Goal: Find contact information: Find contact information

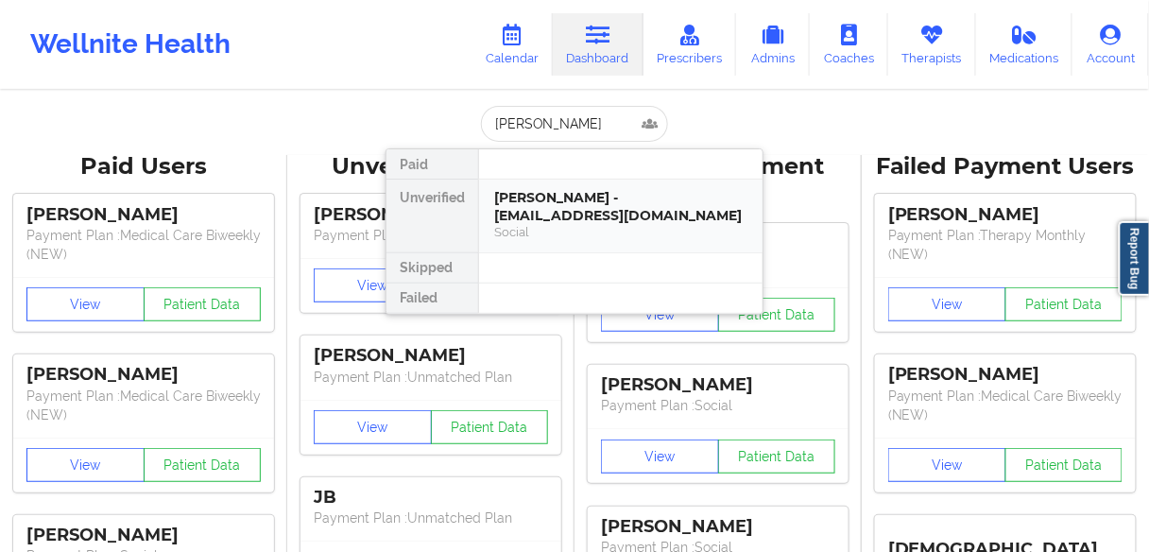
click at [551, 214] on div "[PERSON_NAME] - [EMAIL_ADDRESS][DOMAIN_NAME]" at bounding box center [620, 206] width 253 height 35
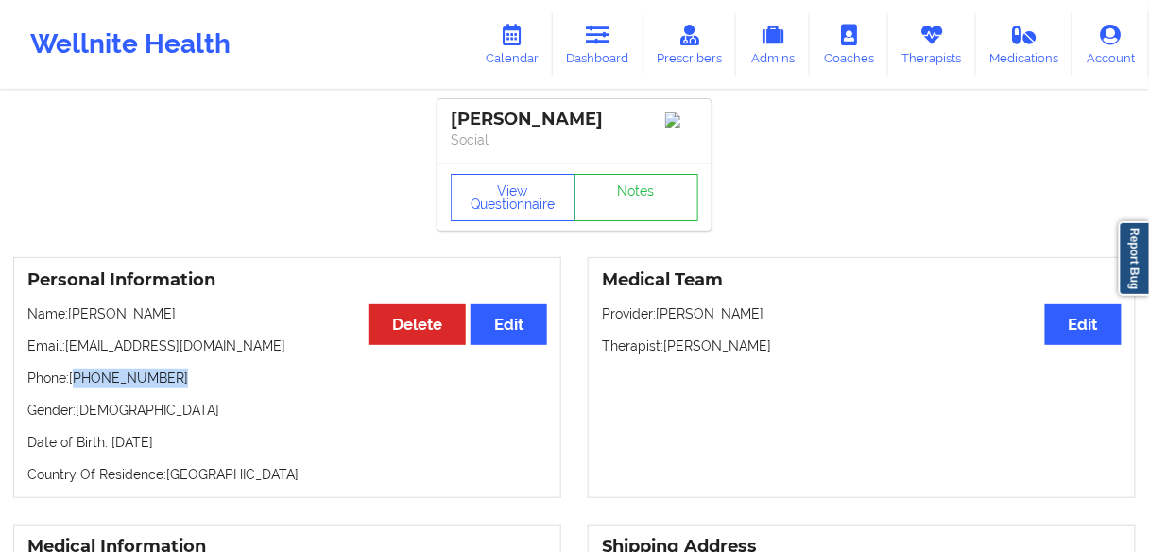
drag, startPoint x: 187, startPoint y: 382, endPoint x: 77, endPoint y: 385, distance: 110.6
click at [77, 385] on p "Phone: [PHONE_NUMBER]" at bounding box center [287, 377] width 520 height 19
copy p "[PHONE_NUMBER]"
click at [151, 320] on p "Name: [PERSON_NAME]" at bounding box center [287, 313] width 520 height 19
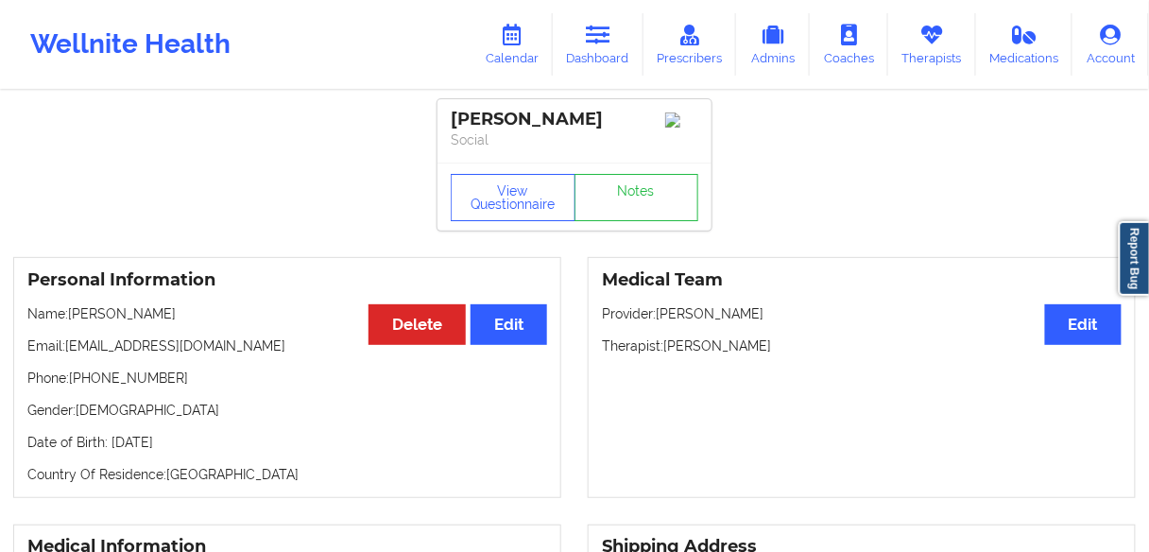
copy p "[PERSON_NAME]"
click at [84, 317] on p "Name: [PERSON_NAME]" at bounding box center [287, 313] width 520 height 19
copy p "[PERSON_NAME]"
click at [590, 49] on link "Dashboard" at bounding box center [598, 44] width 91 height 62
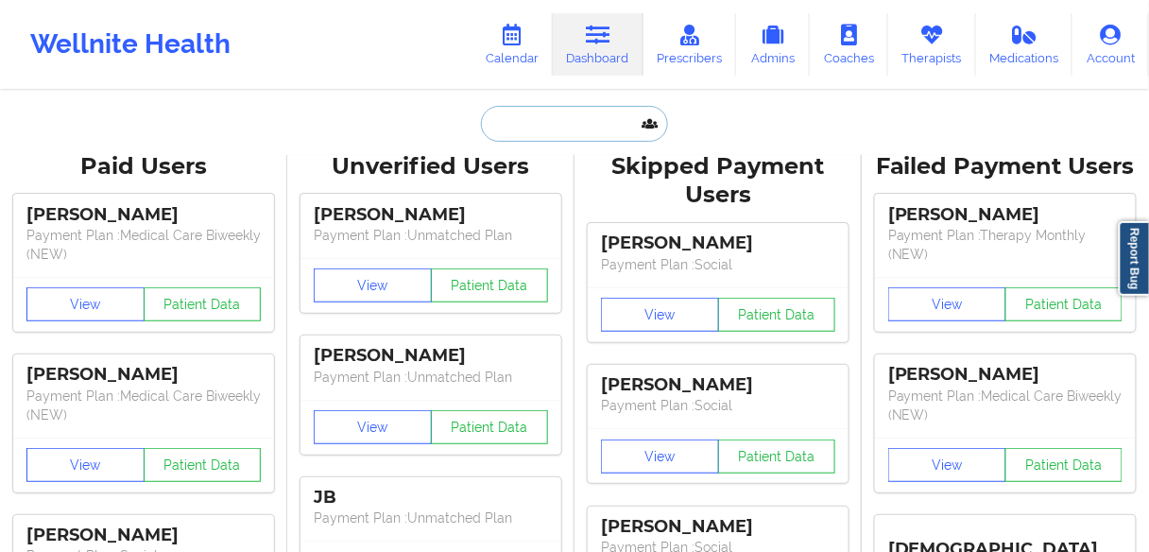
click at [530, 136] on input "text" at bounding box center [574, 124] width 187 height 36
paste input "[PERSON_NAME]"
type input "[PERSON_NAME]"
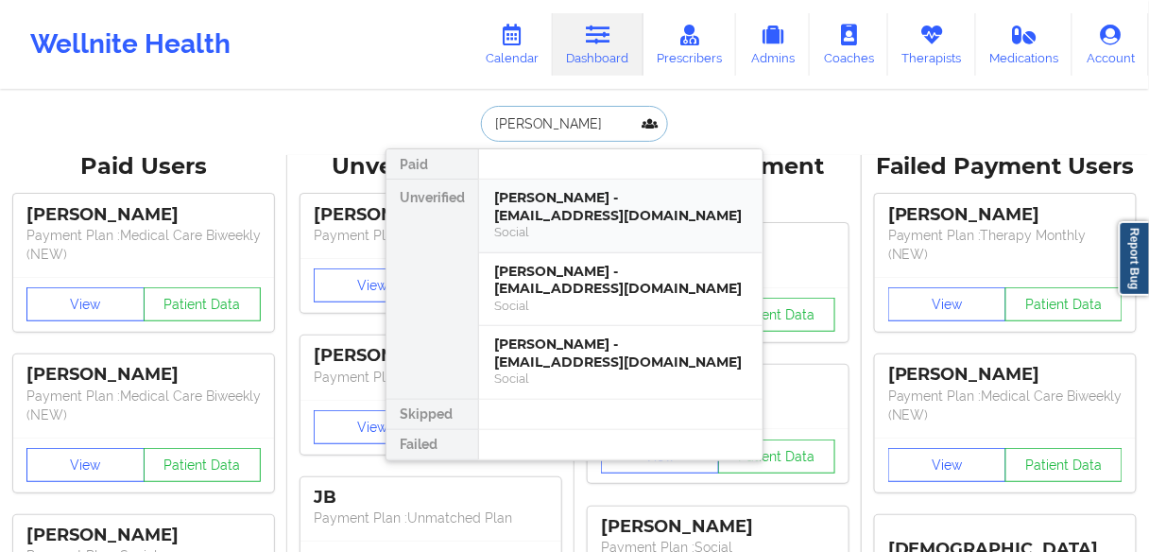
click at [539, 210] on div "[PERSON_NAME] - [EMAIL_ADDRESS][DOMAIN_NAME]" at bounding box center [620, 206] width 253 height 35
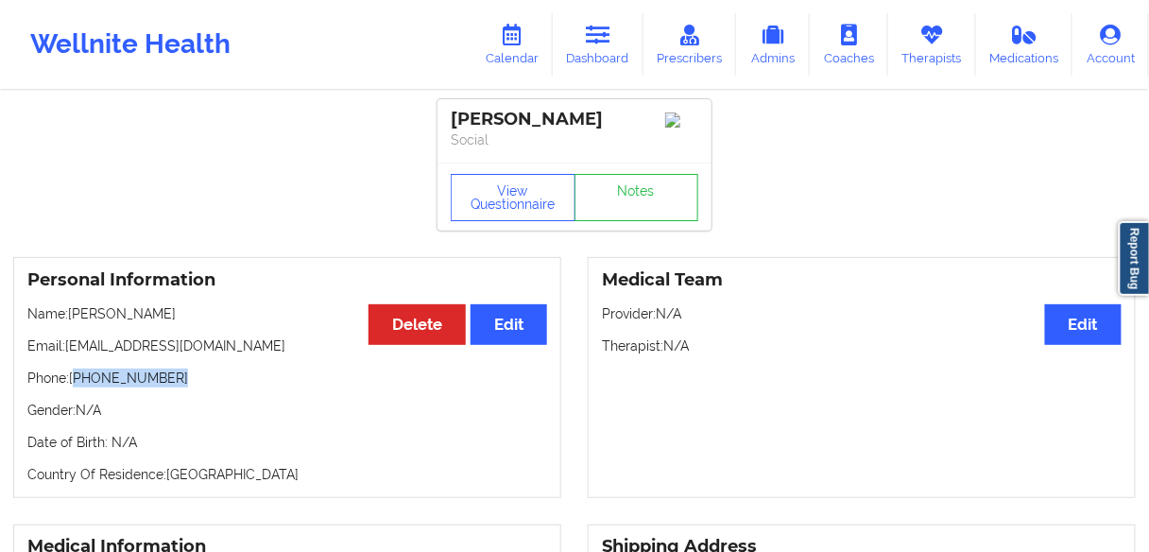
drag, startPoint x: 134, startPoint y: 388, endPoint x: 78, endPoint y: 388, distance: 55.7
click at [78, 387] on p "Phone: [PHONE_NUMBER]" at bounding box center [287, 377] width 520 height 19
click at [605, 45] on link "Dashboard" at bounding box center [598, 44] width 91 height 62
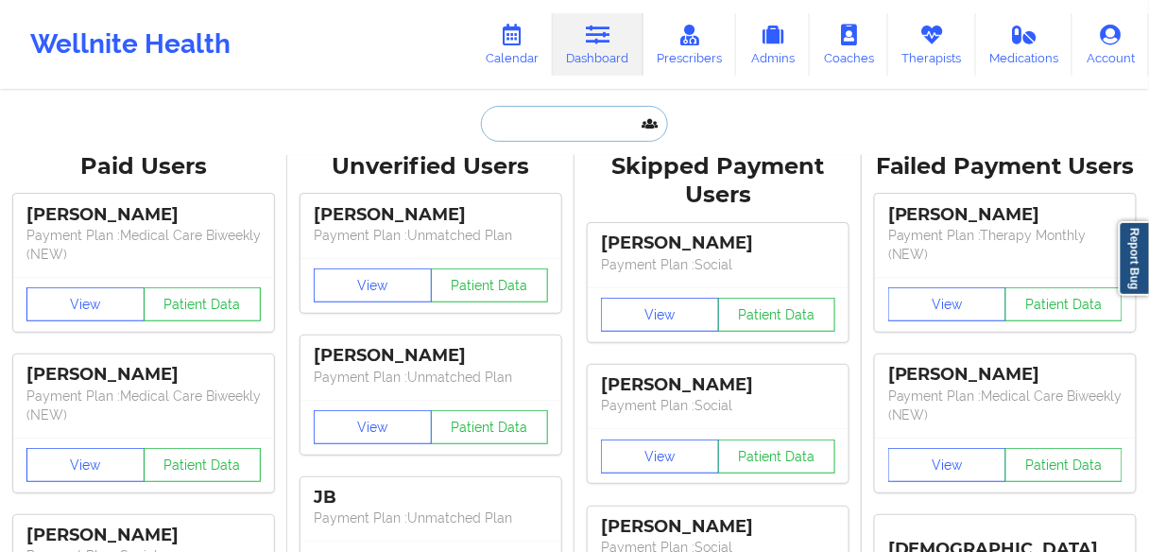
click at [547, 128] on input "text" at bounding box center [574, 124] width 187 height 36
paste input "[PERSON_NAME]"
type input "[PERSON_NAME]"
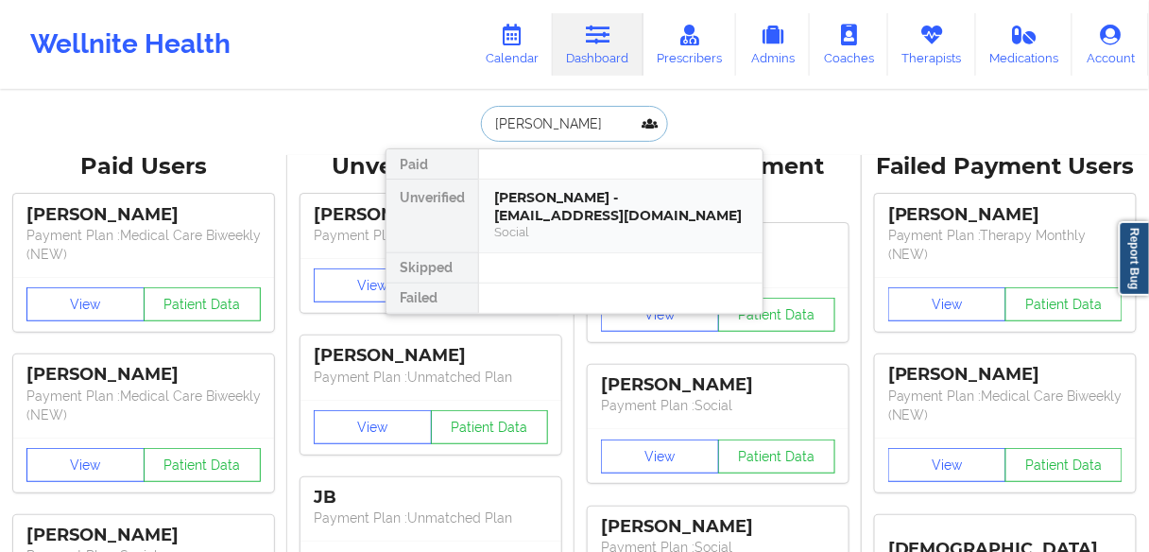
click at [545, 197] on div "[PERSON_NAME] - [EMAIL_ADDRESS][DOMAIN_NAME]" at bounding box center [620, 206] width 253 height 35
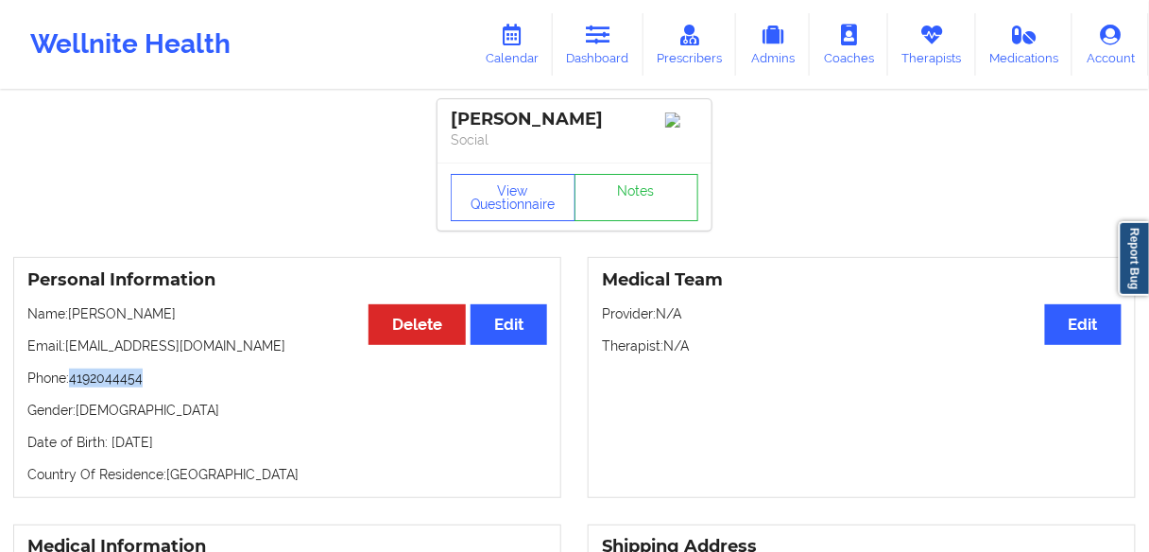
drag, startPoint x: 102, startPoint y: 385, endPoint x: 71, endPoint y: 388, distance: 31.3
click at [71, 387] on p "Phone: [PHONE_NUMBER]" at bounding box center [287, 377] width 520 height 19
copy p "4192044454"
